Goal: Information Seeking & Learning: Find contact information

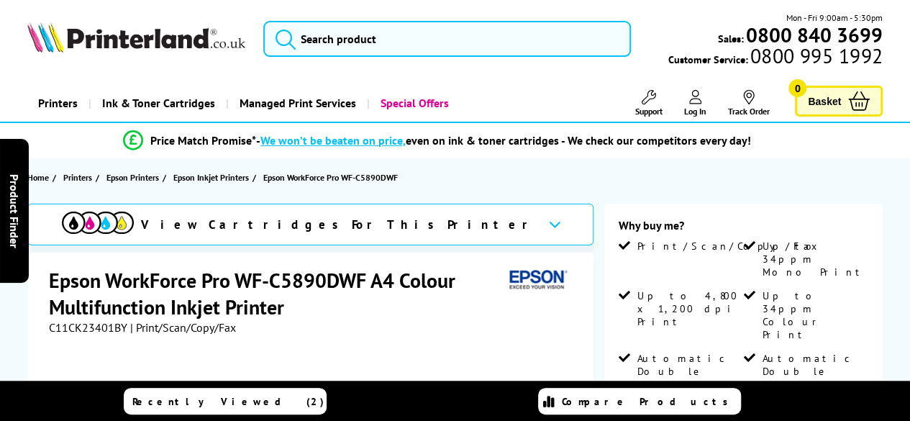
click at [650, 106] on span "Support" at bounding box center [648, 111] width 27 height 11
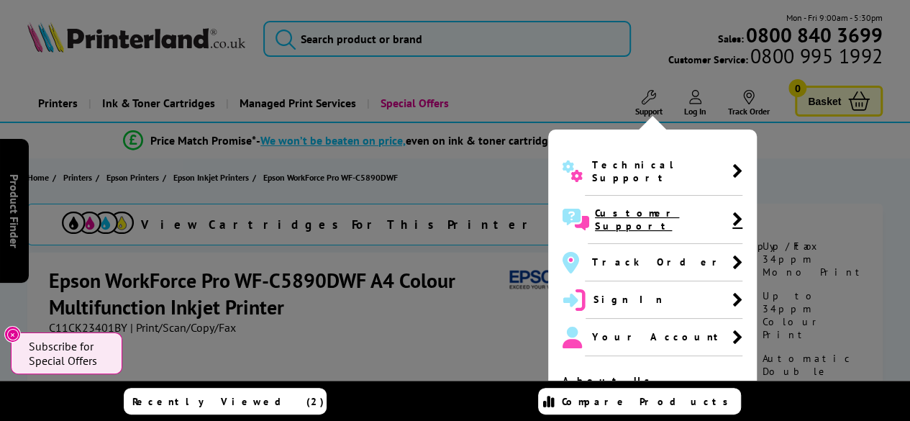
click at [656, 206] on span "Customer Support" at bounding box center [663, 219] width 137 height 26
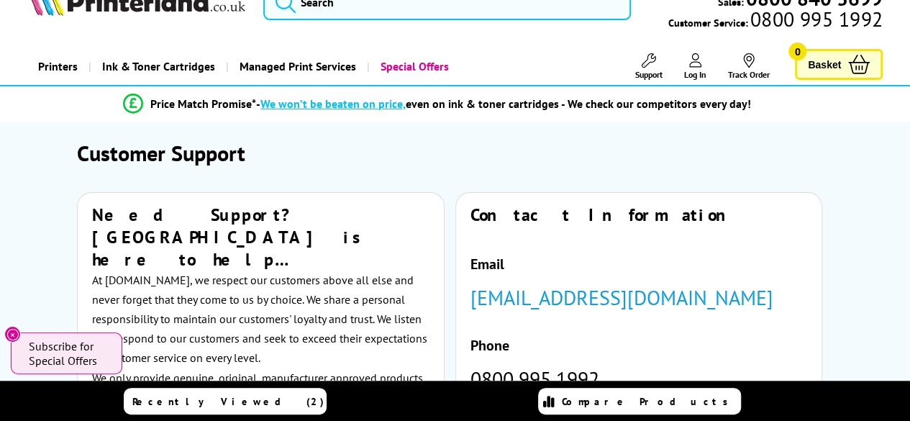
scroll to position [16, 0]
